Goal: Information Seeking & Learning: Learn about a topic

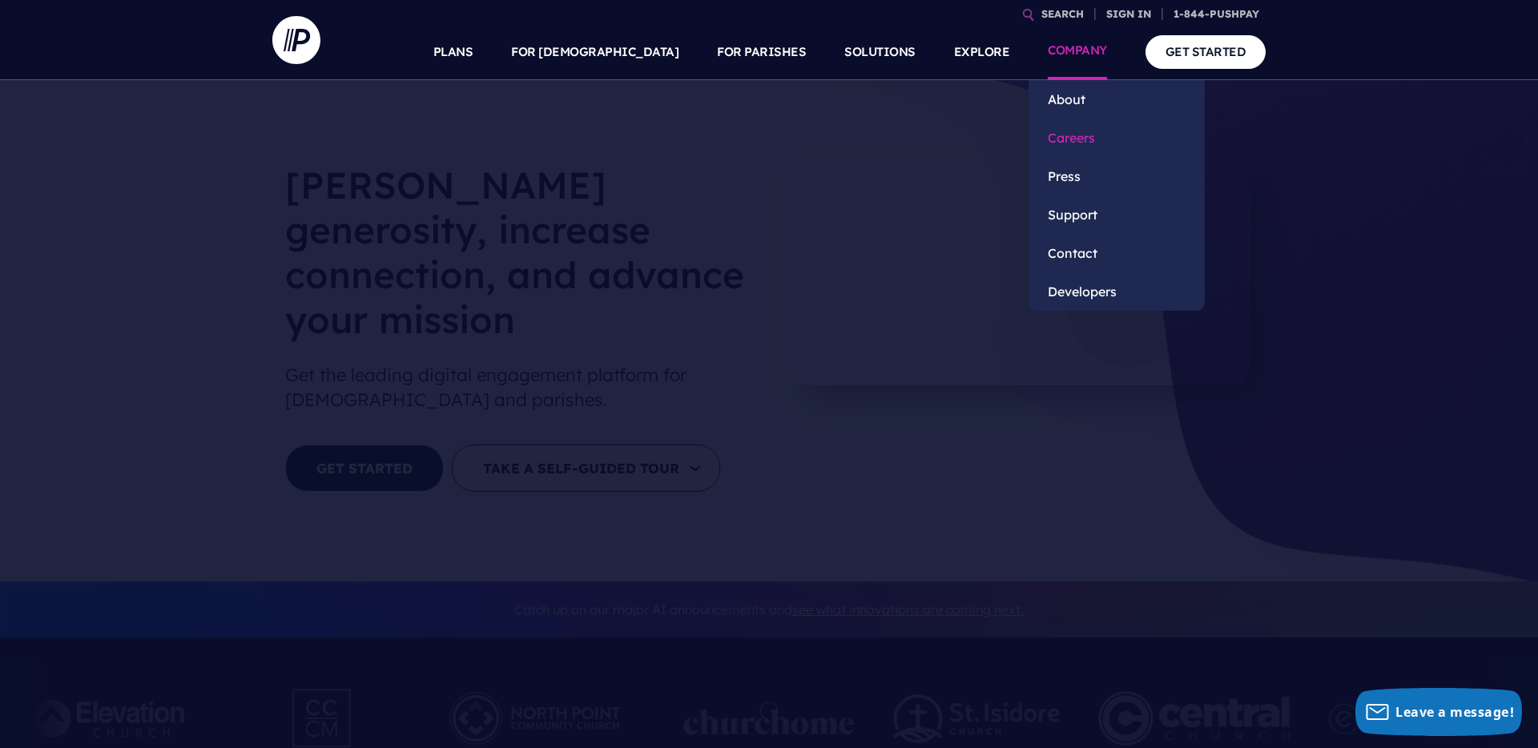
click at [1075, 135] on link "Careers" at bounding box center [1117, 138] width 176 height 38
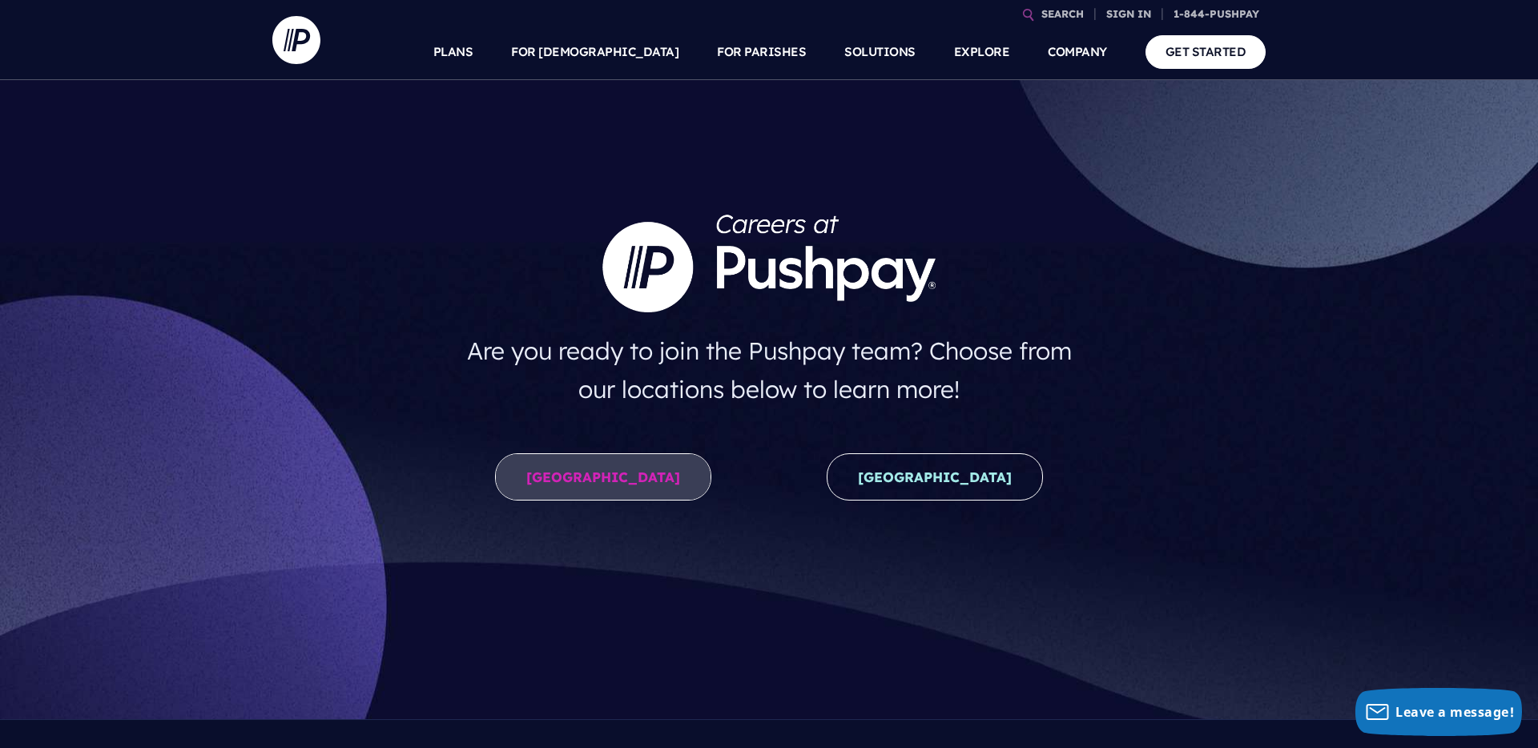
click at [546, 486] on link "United States" at bounding box center [603, 477] width 216 height 47
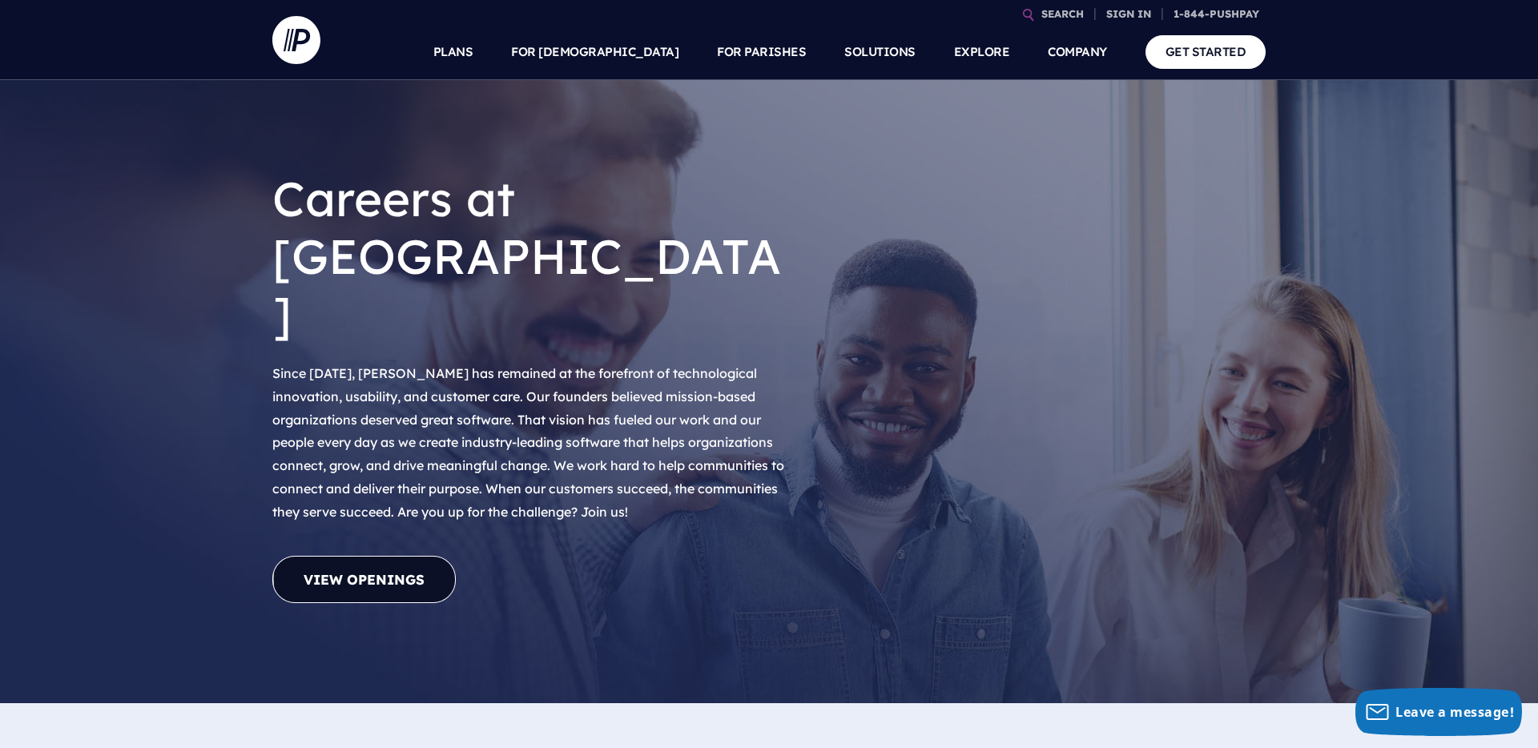
click at [389, 556] on link "View Openings" at bounding box center [363, 579] width 183 height 47
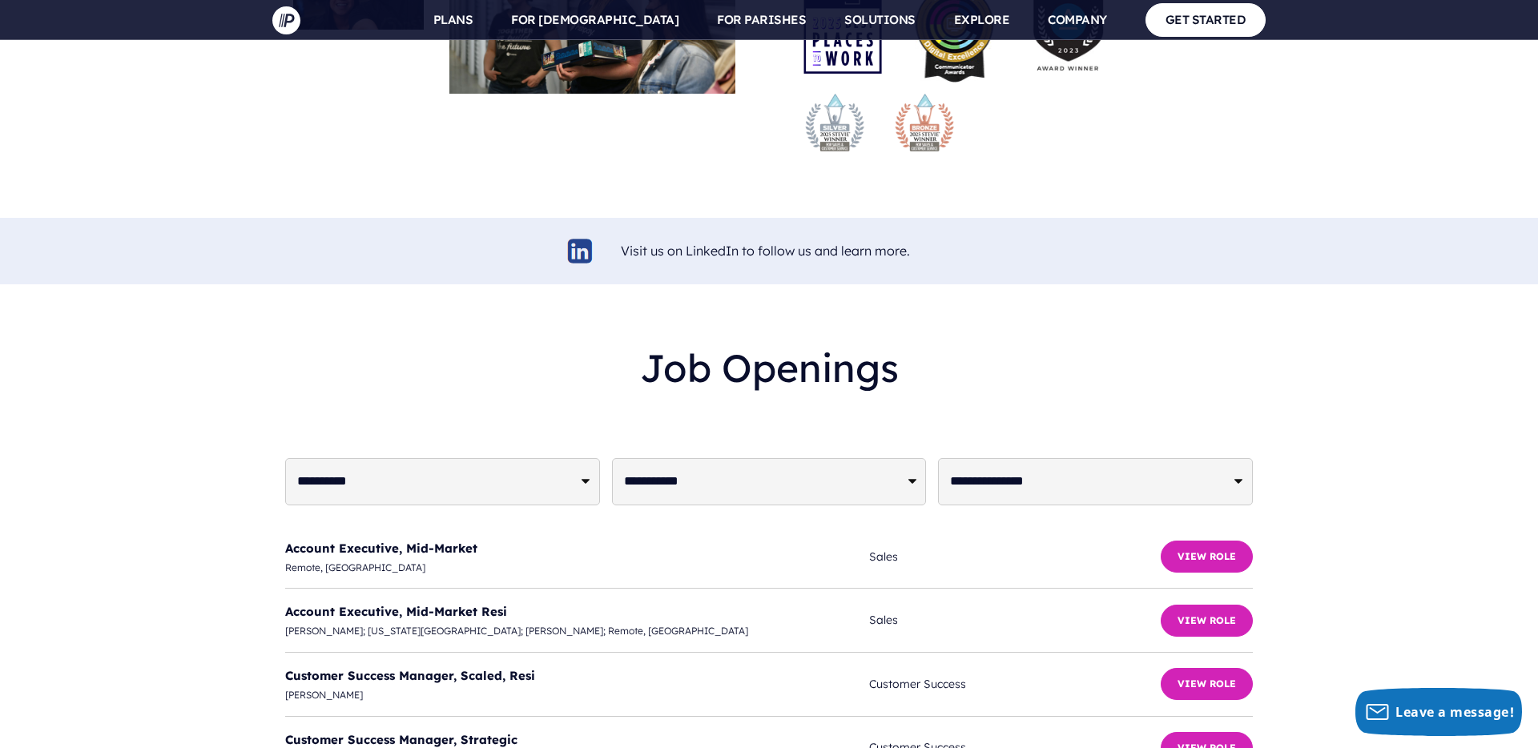
scroll to position [3739, 0]
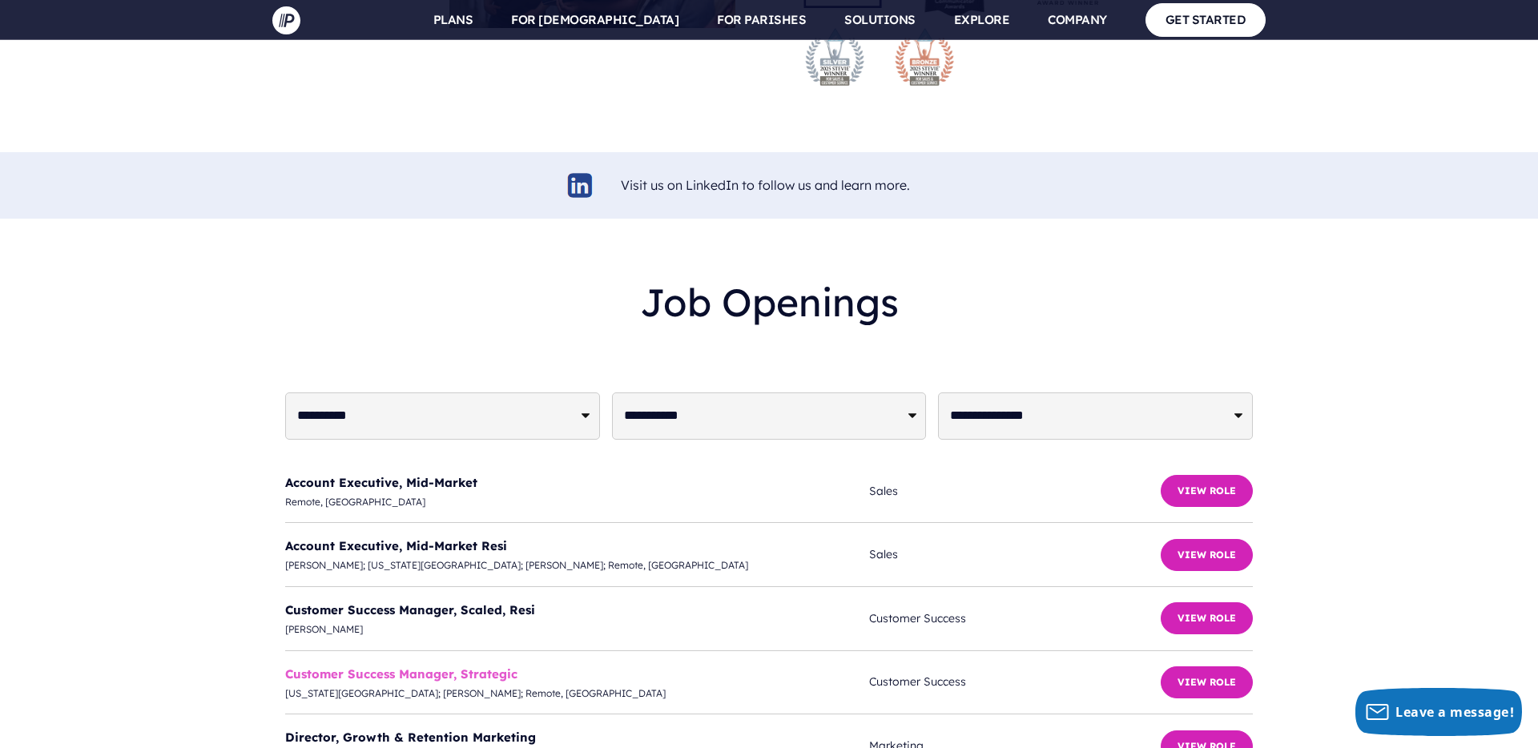
click at [382, 667] on link "Customer Success Manager, Strategic" at bounding box center [401, 674] width 232 height 15
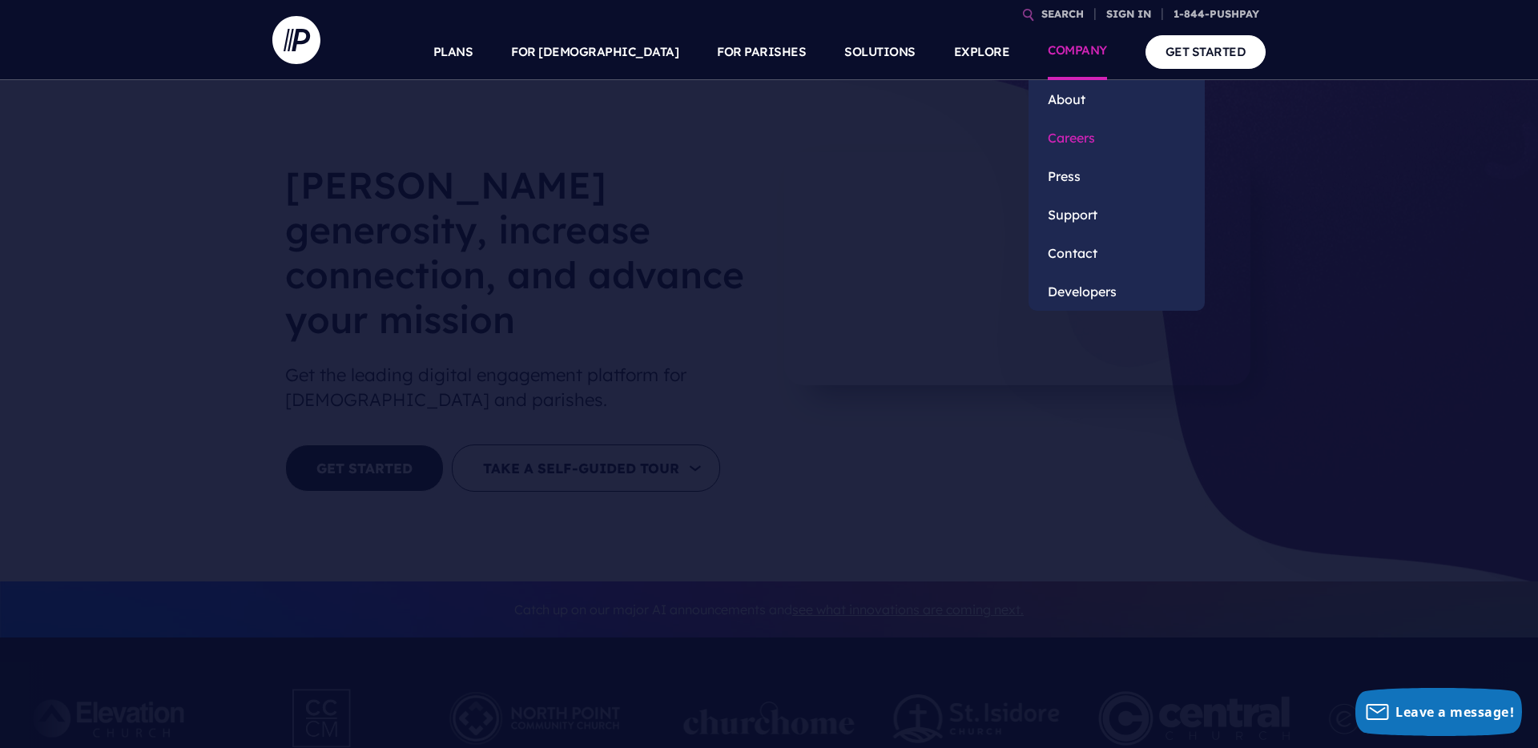
click at [1066, 139] on link "Careers" at bounding box center [1117, 138] width 176 height 38
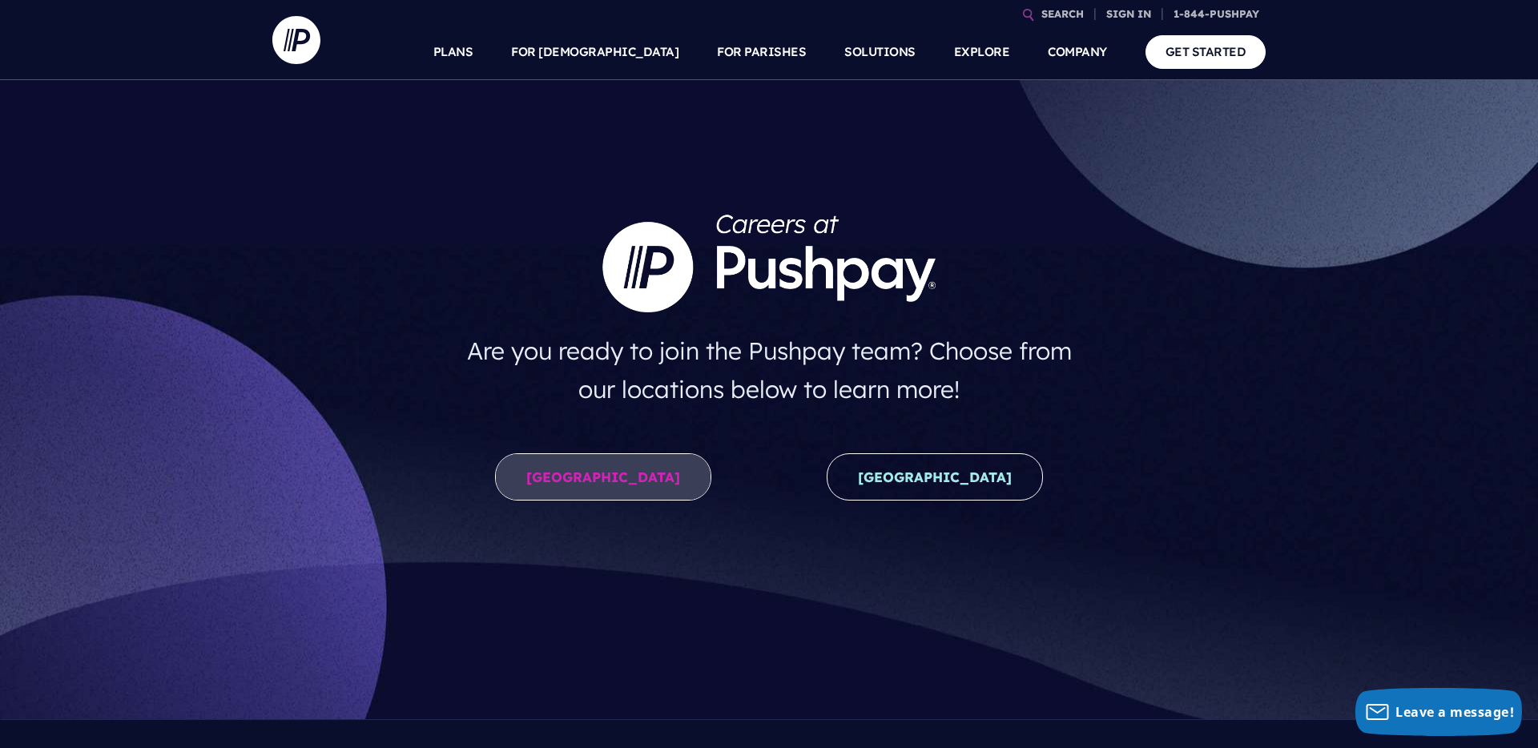
click at [622, 466] on link "[GEOGRAPHIC_DATA]" at bounding box center [603, 477] width 216 height 47
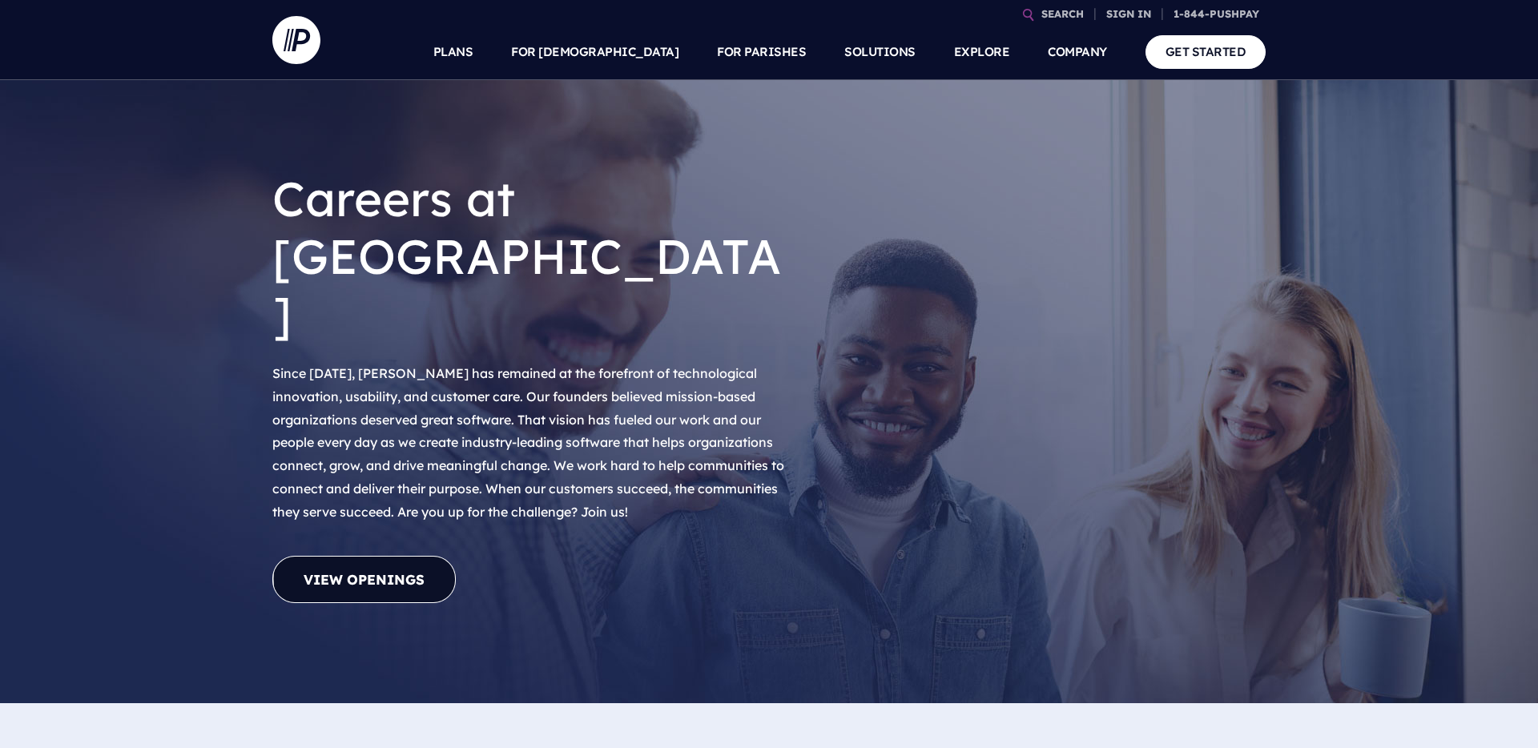
click at [414, 556] on link "View Openings" at bounding box center [363, 579] width 183 height 47
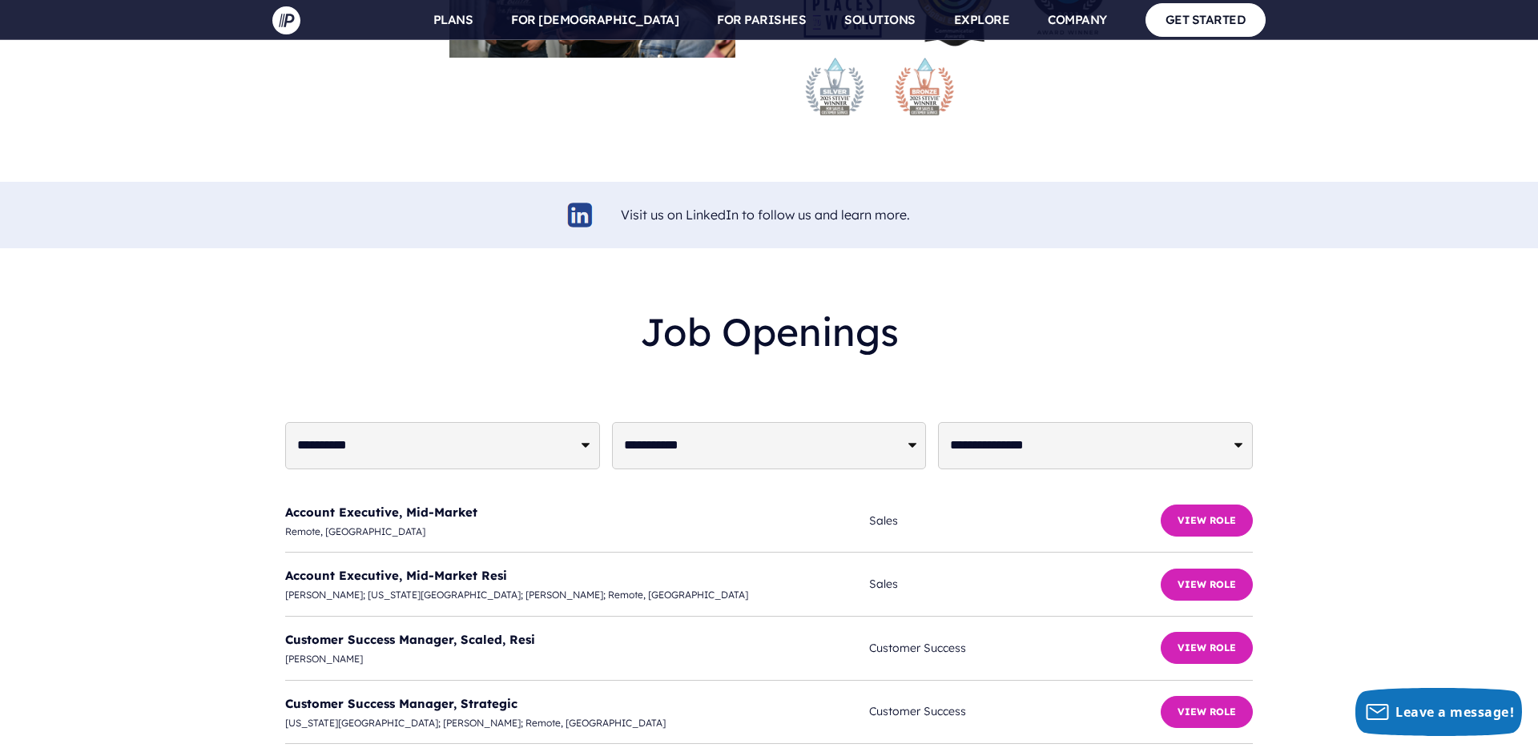
scroll to position [3739, 0]
